Goal: Information Seeking & Learning: Learn about a topic

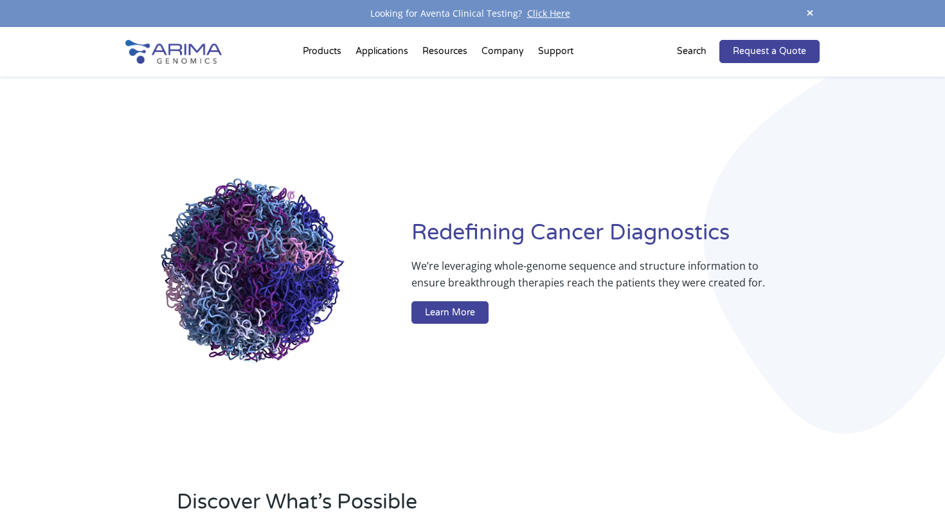
click at [705, 44] on p "Search" at bounding box center [692, 51] width 30 height 17
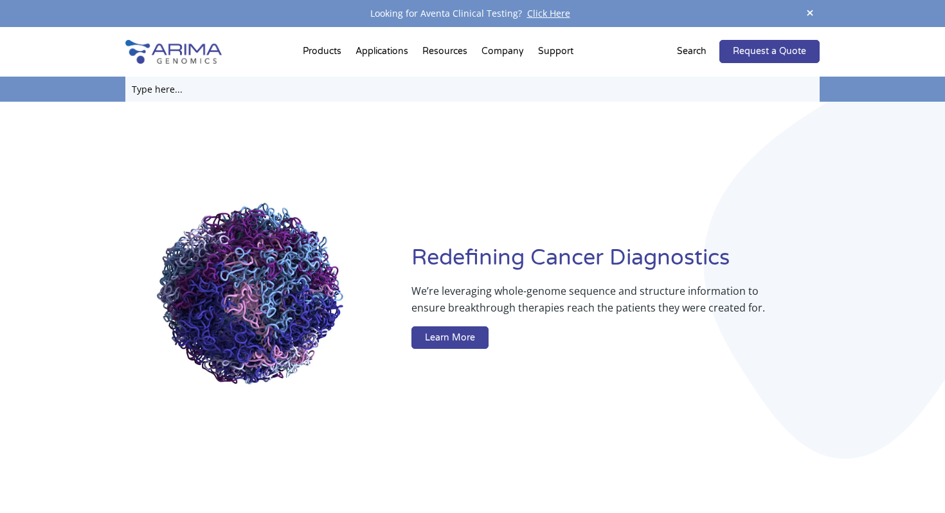
click at [458, 82] on input "text" at bounding box center [472, 89] width 694 height 25
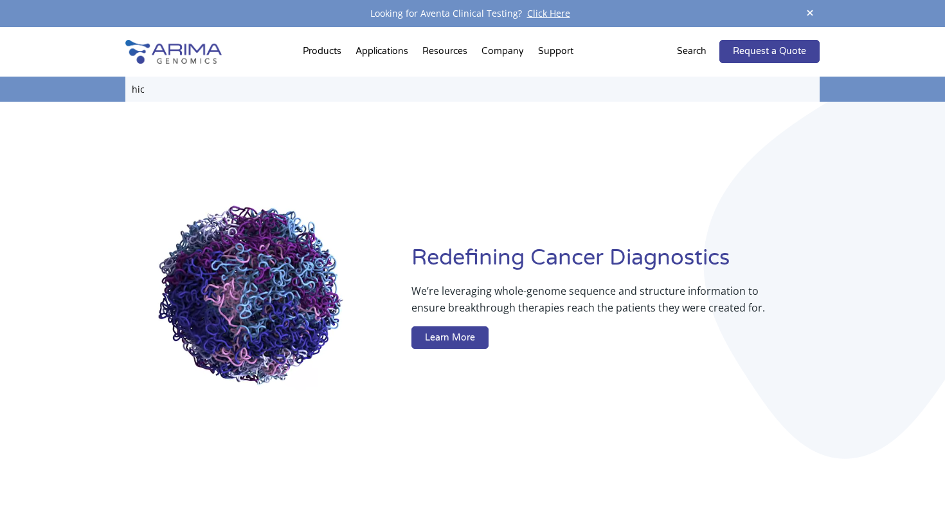
type input "hic"
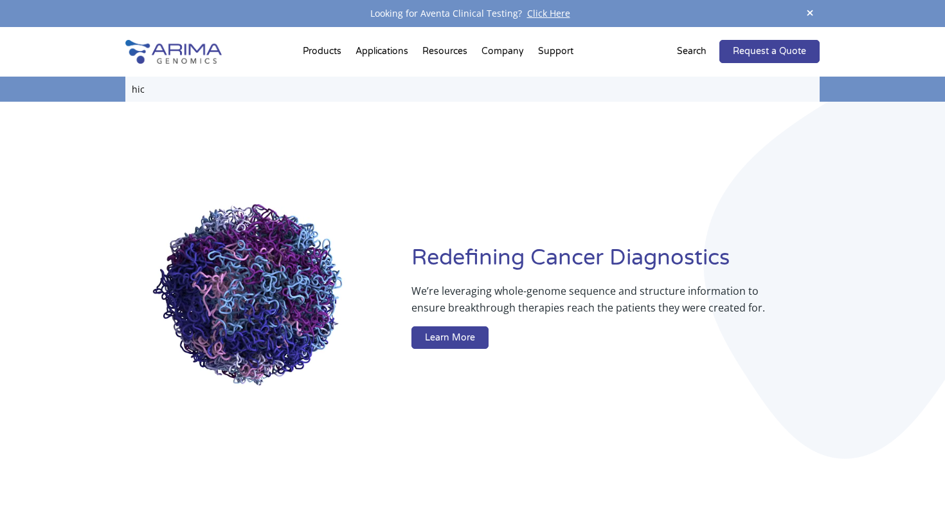
click input "Search" at bounding box center [0, 0] width 0 height 0
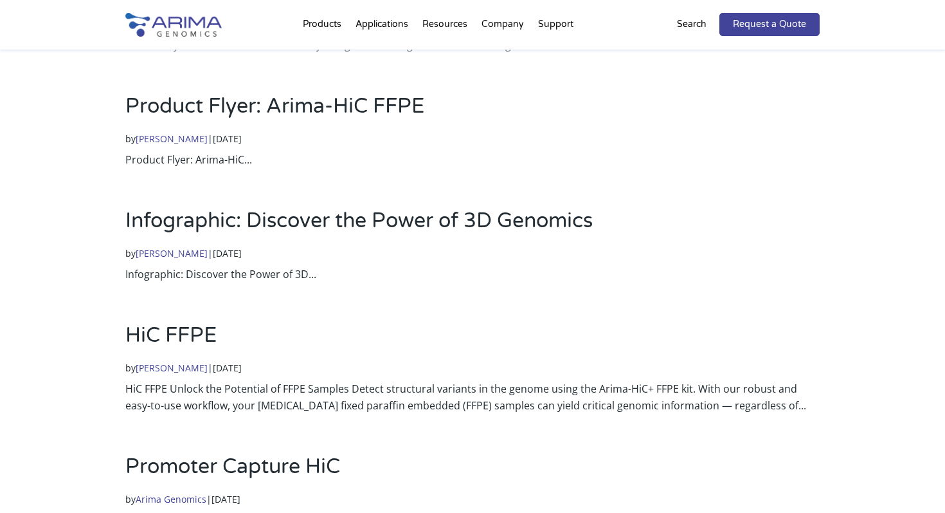
scroll to position [292, 0]
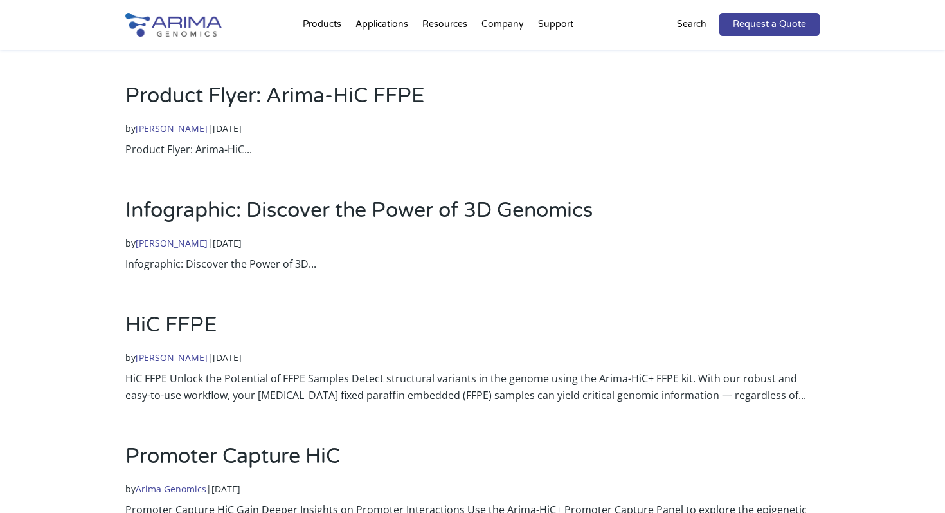
click at [145, 321] on link "HiC FFPE" at bounding box center [170, 325] width 91 height 24
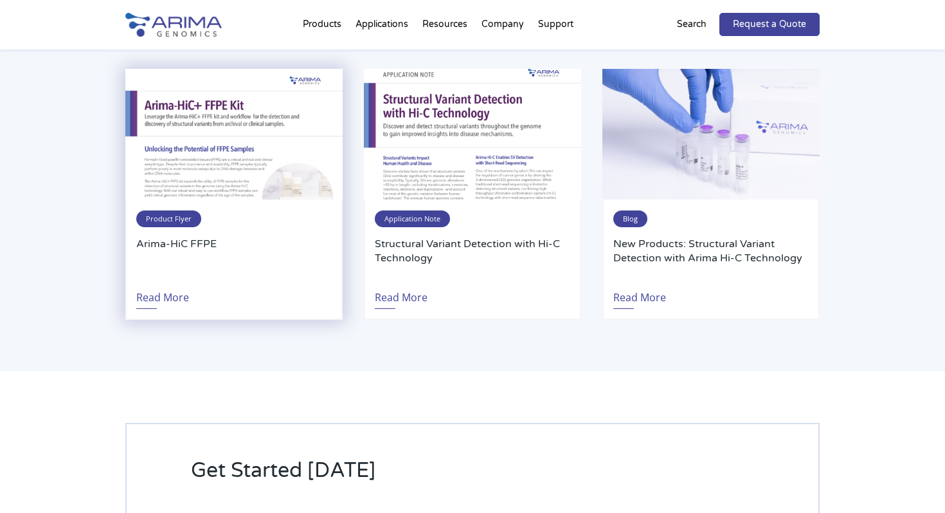
scroll to position [2492, 0]
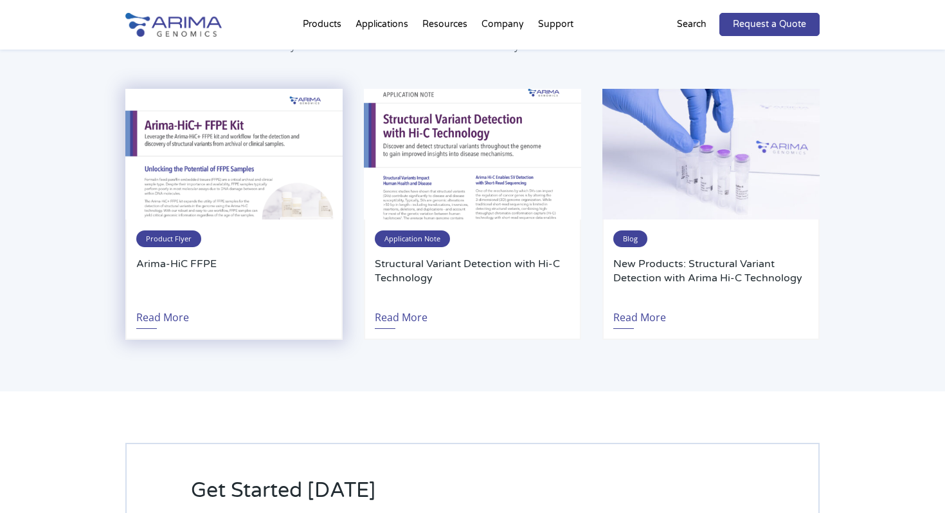
click at [206, 181] on img at bounding box center [233, 154] width 217 height 131
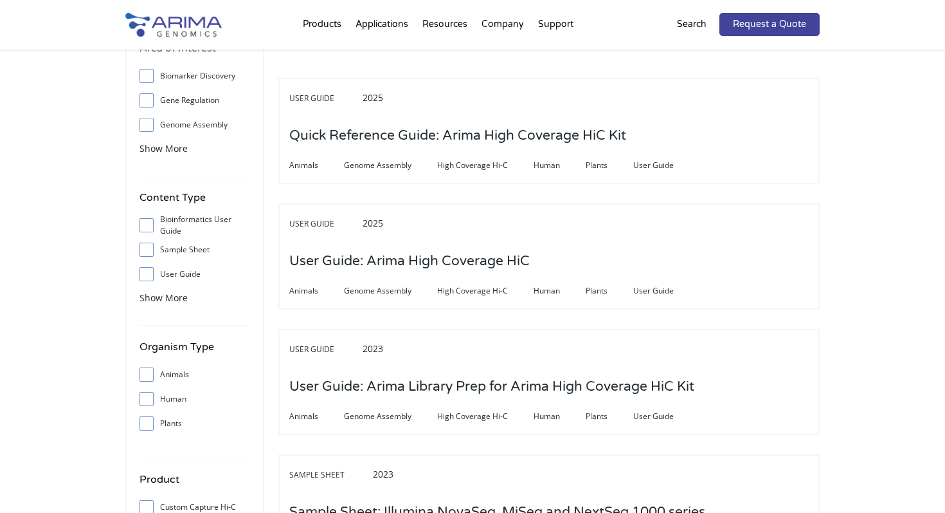
scroll to position [140, 0]
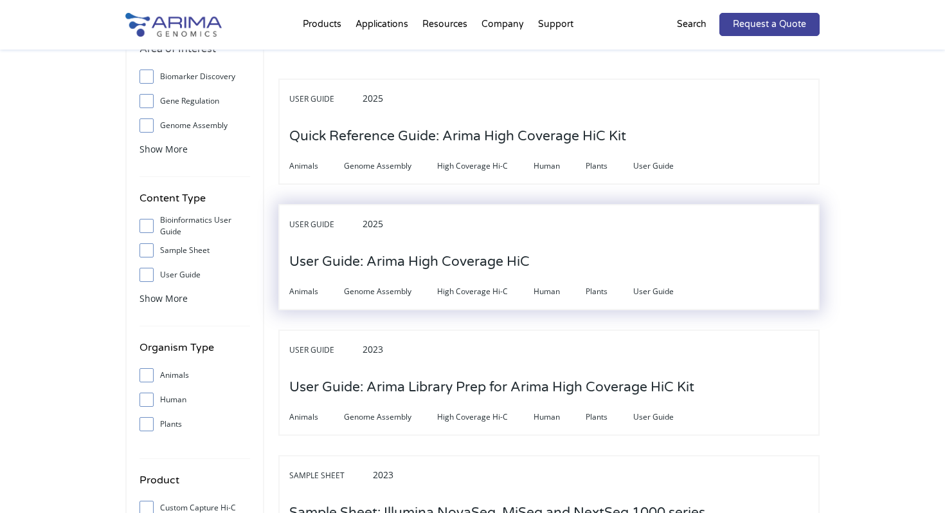
click at [454, 268] on h3 "User Guide: Arima High Coverage HiC" at bounding box center [409, 262] width 240 height 40
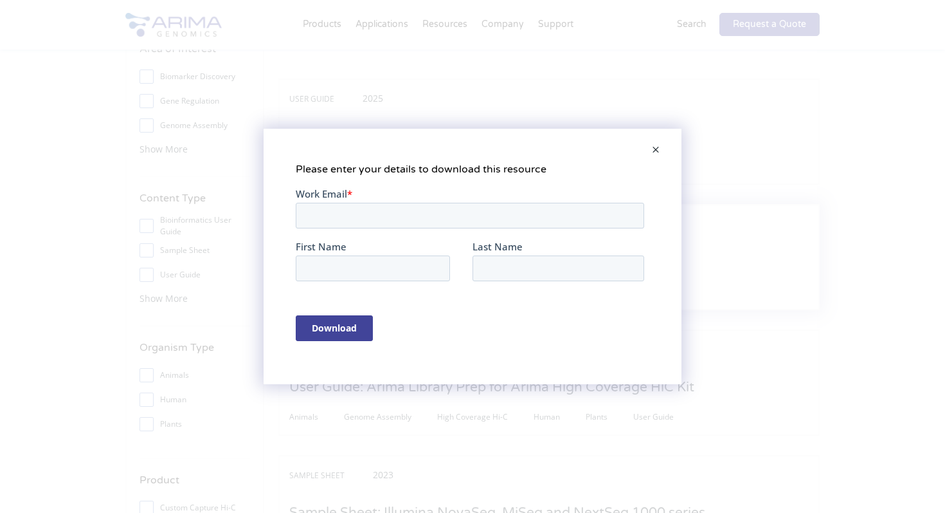
scroll to position [0, 0]
click at [657, 147] on span at bounding box center [656, 150] width 26 height 31
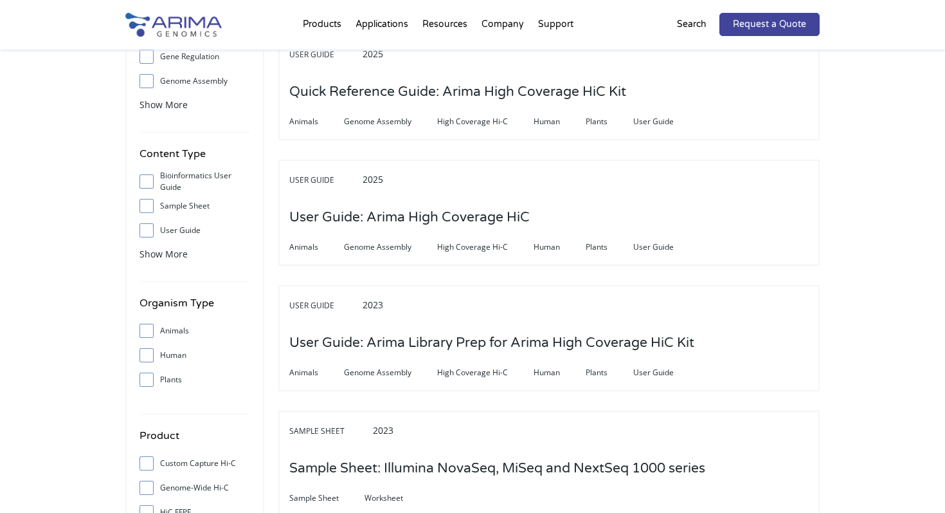
scroll to position [352, 0]
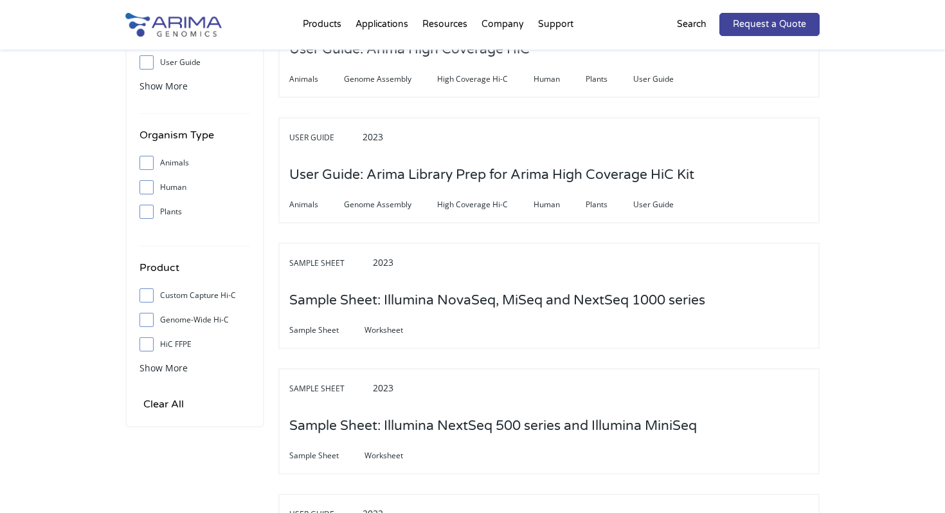
click at [148, 208] on input "Plants" at bounding box center [146, 211] width 8 height 8
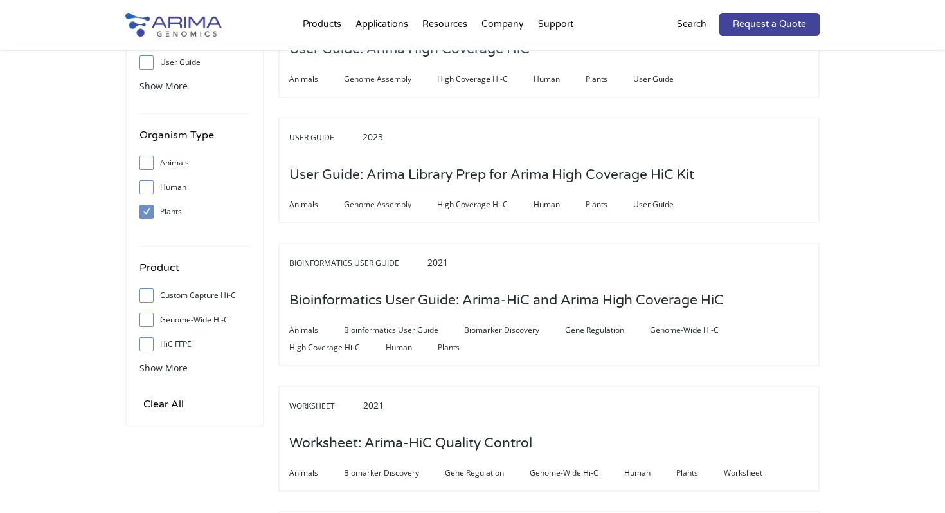
click at [147, 210] on input "Plants" at bounding box center [146, 211] width 8 height 8
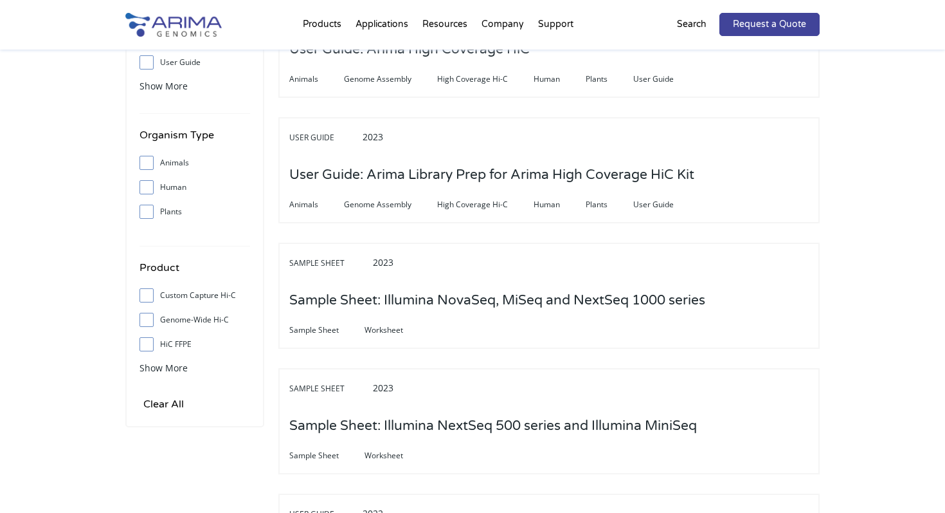
click at [147, 210] on input "Plants" at bounding box center [146, 211] width 8 height 8
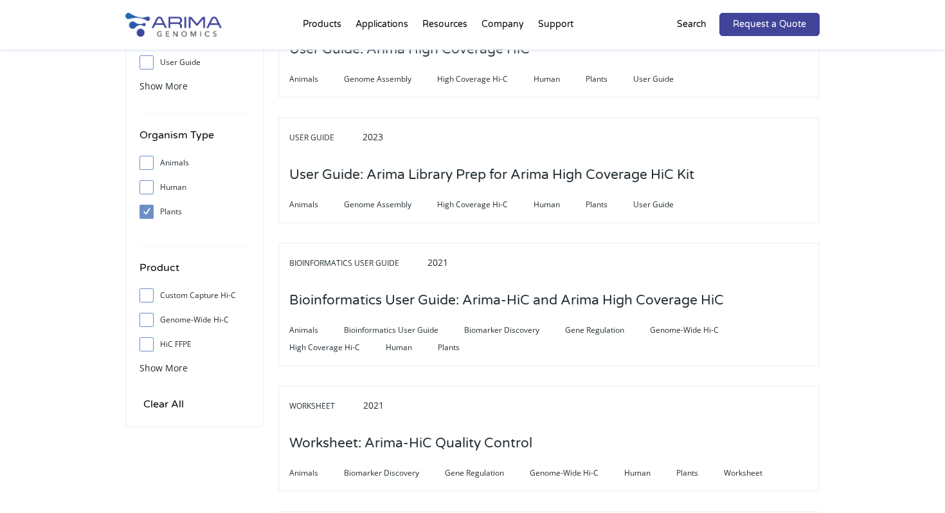
click at [147, 210] on input "Plants" at bounding box center [146, 211] width 8 height 8
checkbox input "false"
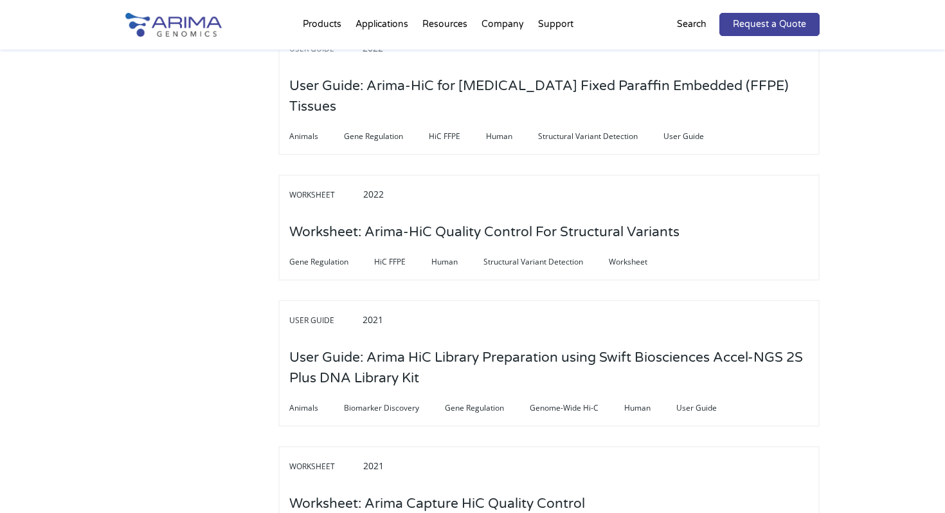
scroll to position [0, 0]
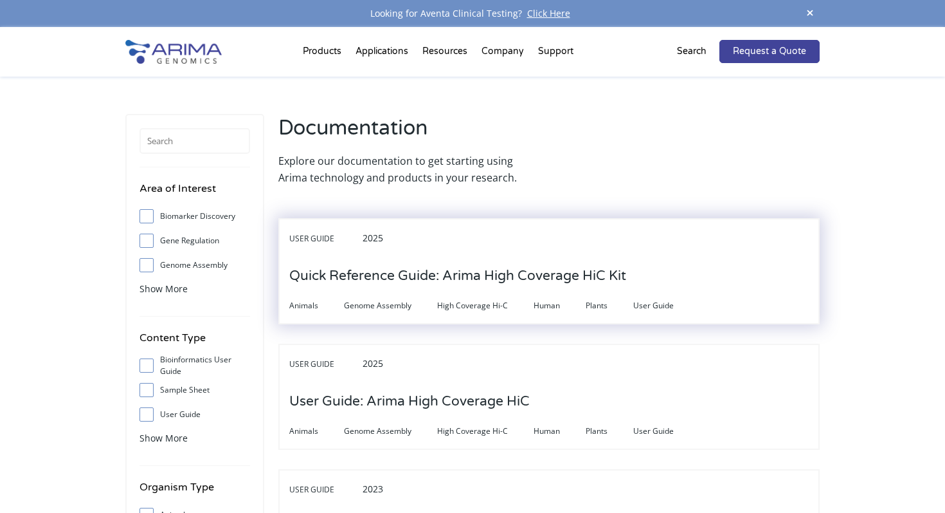
click at [328, 283] on h3 "Quick Reference Guide: Arima High Coverage HiC Kit" at bounding box center [457, 276] width 337 height 40
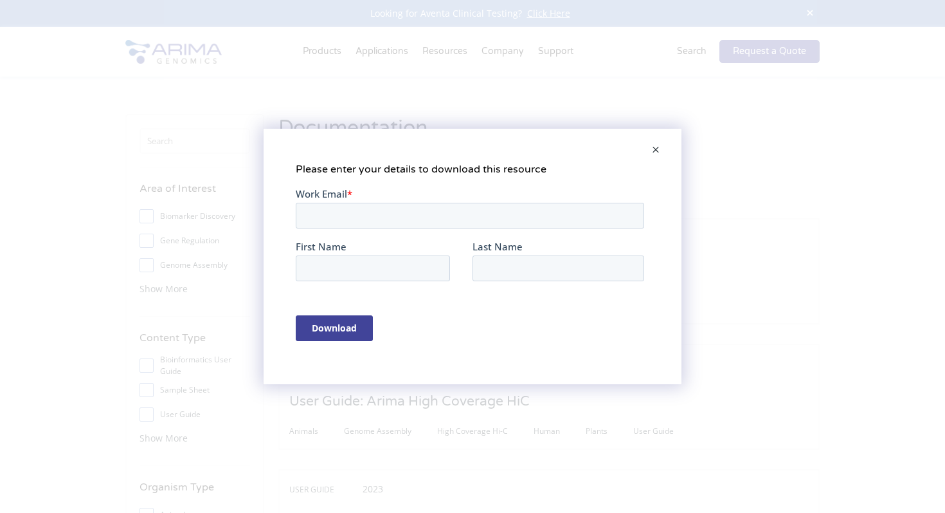
click at [651, 145] on span at bounding box center [656, 150] width 26 height 31
